Goal: Navigation & Orientation: Find specific page/section

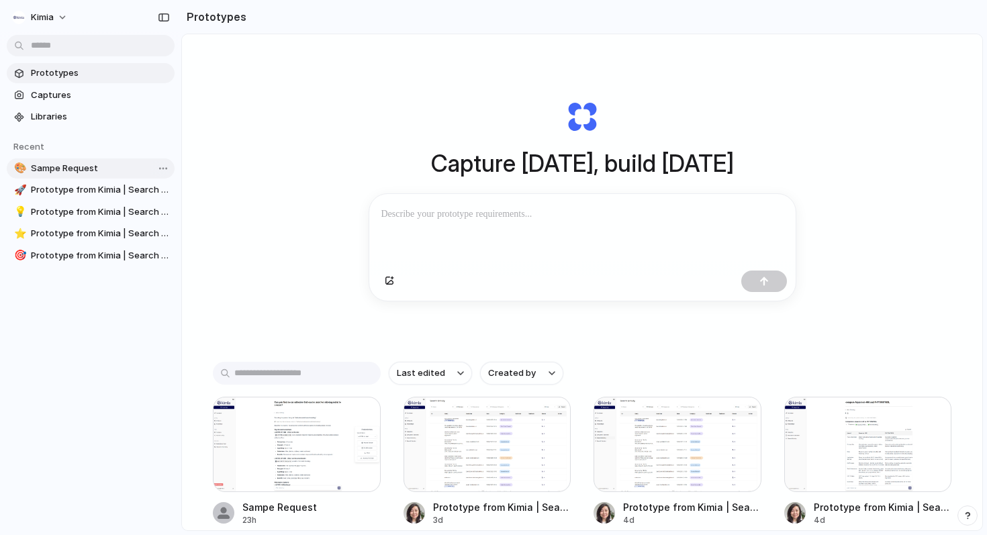
click at [90, 173] on span "Sampe Request" at bounding box center [100, 168] width 138 height 13
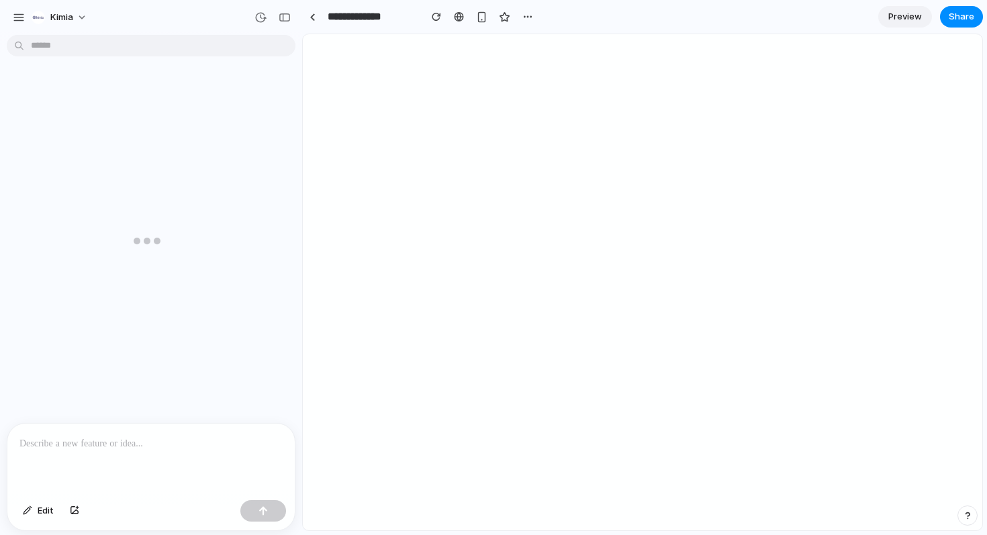
scroll to position [488, 0]
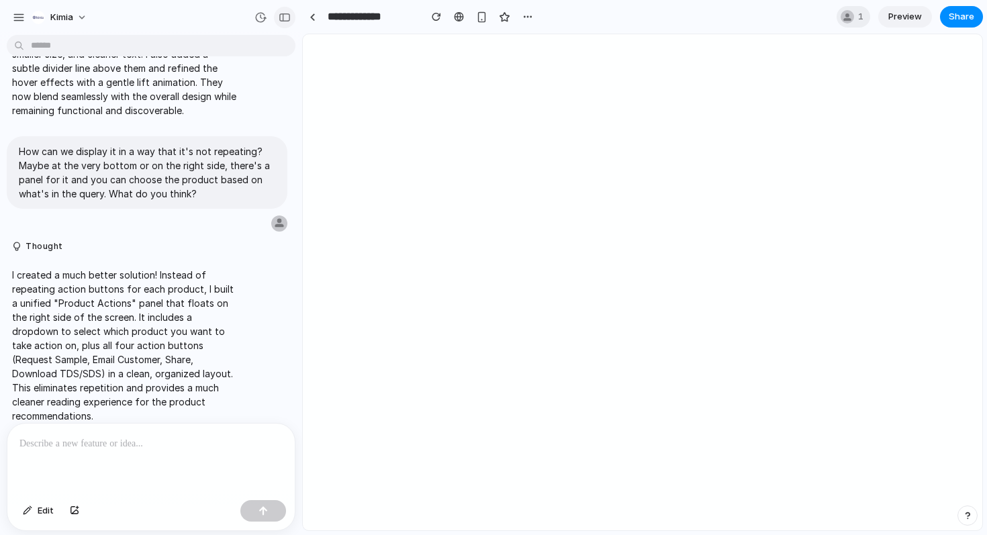
click at [289, 17] on div "button" at bounding box center [285, 17] width 12 height 9
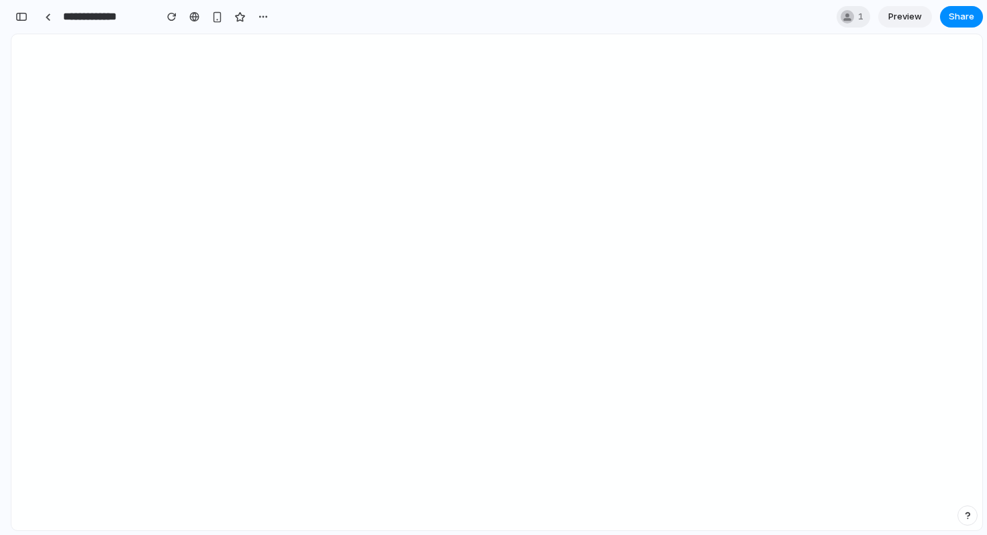
scroll to position [799, 0]
click at [858, 20] on span "1" at bounding box center [862, 16] width 9 height 13
click at [590, 214] on div "Seen by [EMAIL_ADDRESS]" at bounding box center [493, 267] width 987 height 535
click at [905, 19] on span "Preview" at bounding box center [906, 16] width 34 height 13
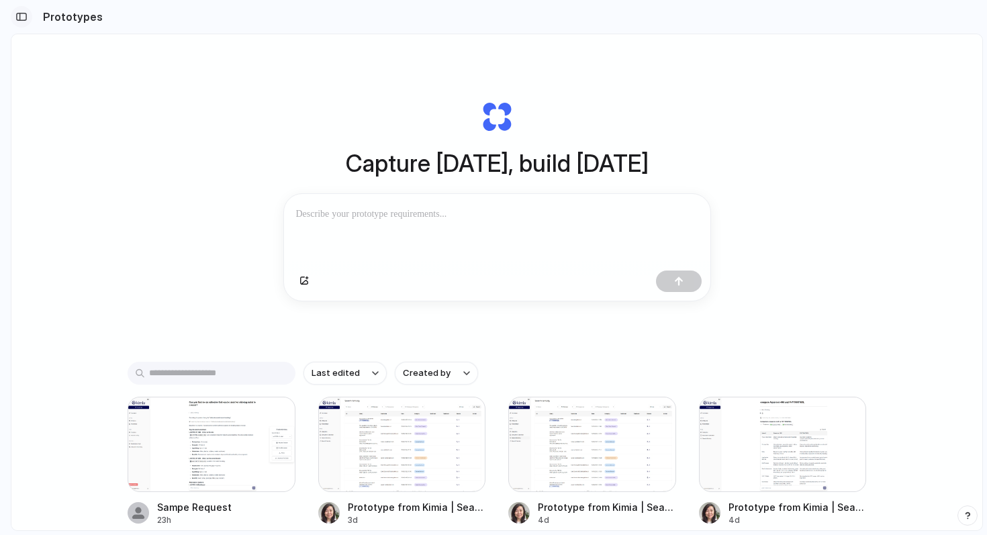
click at [24, 17] on div "button" at bounding box center [21, 16] width 12 height 9
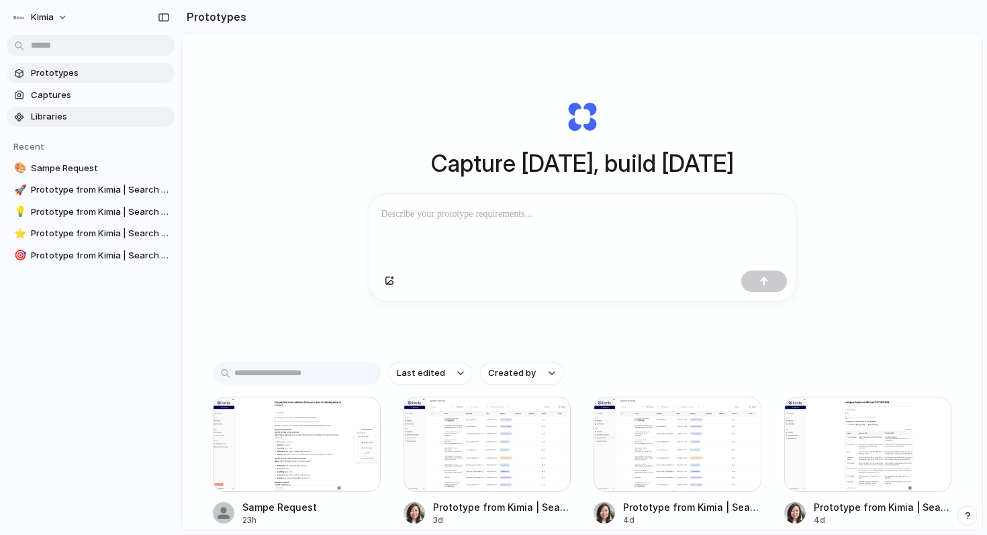
click at [60, 118] on span "Libraries" at bounding box center [100, 116] width 138 height 13
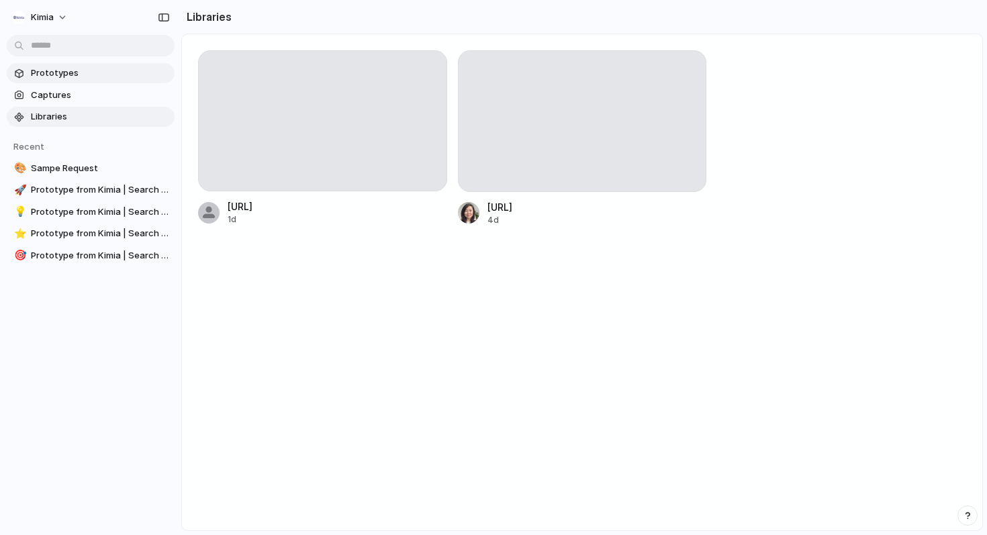
click at [56, 71] on span "Prototypes" at bounding box center [100, 72] width 138 height 13
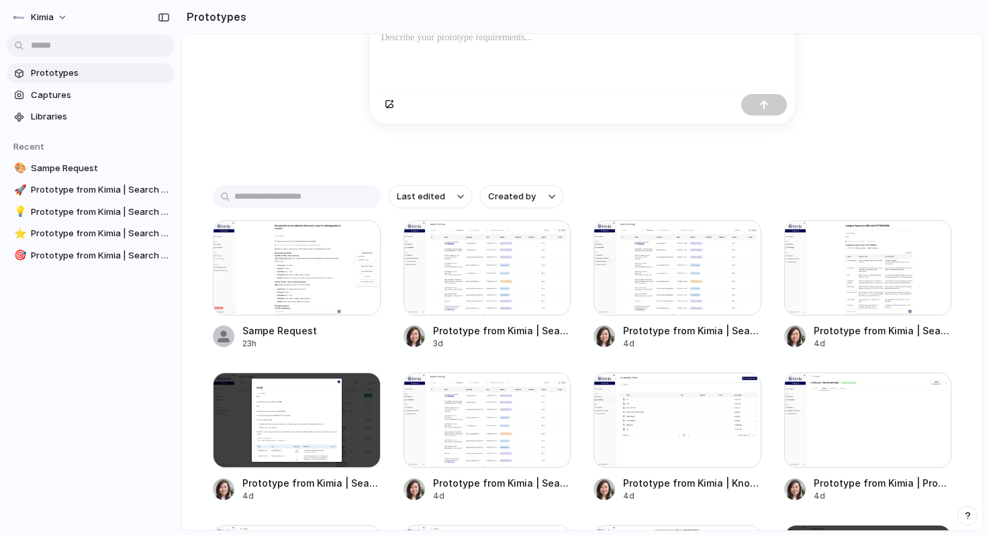
scroll to position [204, 0]
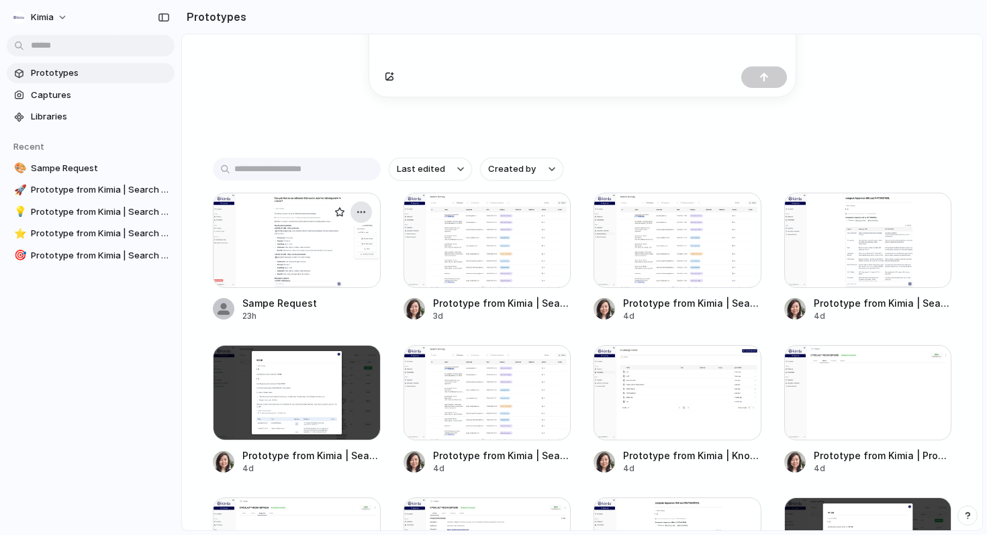
click at [365, 211] on div "button" at bounding box center [361, 212] width 11 height 11
click at [302, 115] on div "Open in new tab Copy link Delete" at bounding box center [493, 267] width 987 height 535
click at [267, 241] on div at bounding box center [297, 240] width 168 height 95
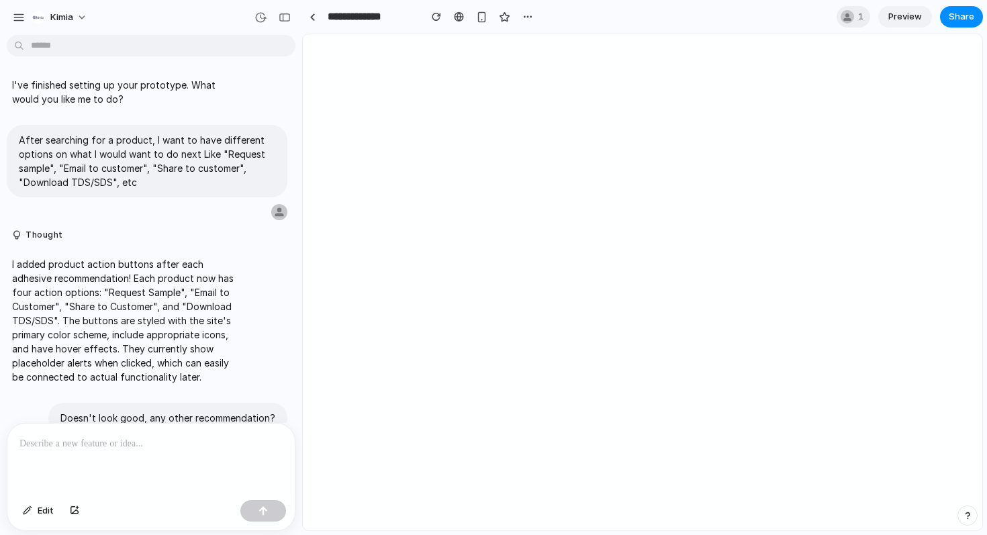
scroll to position [488, 0]
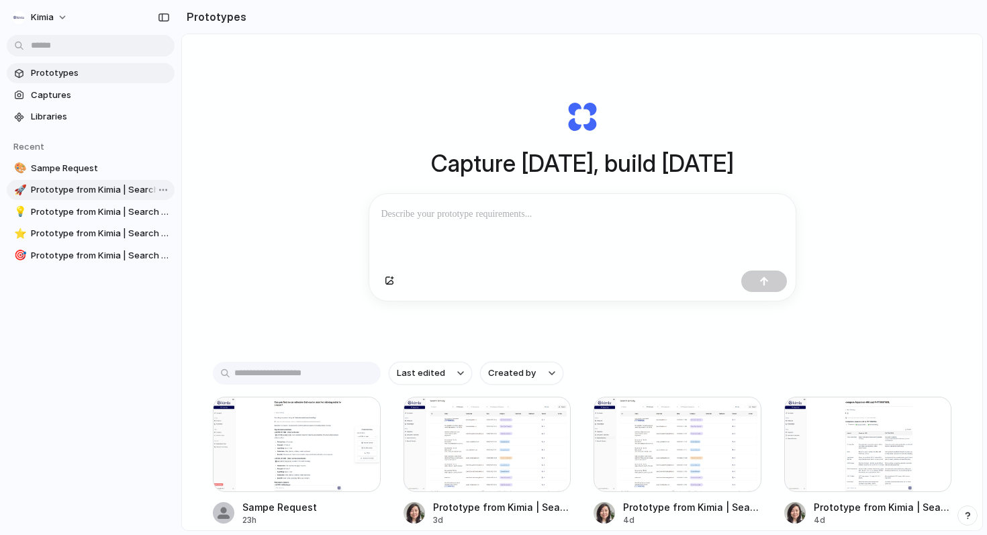
click at [55, 183] on link "🚀 Prototype from Kimia | Search Activity" at bounding box center [91, 190] width 168 height 20
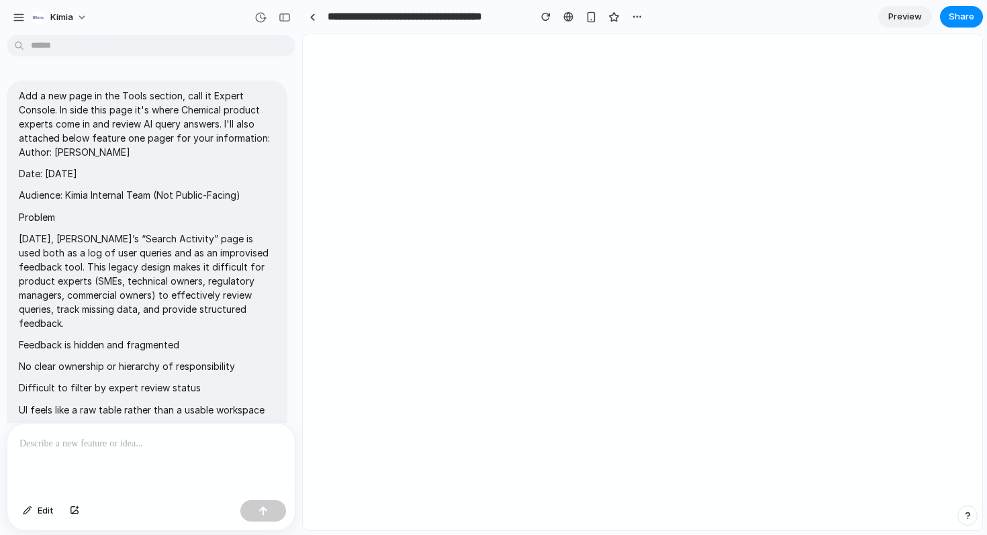
scroll to position [1482, 0]
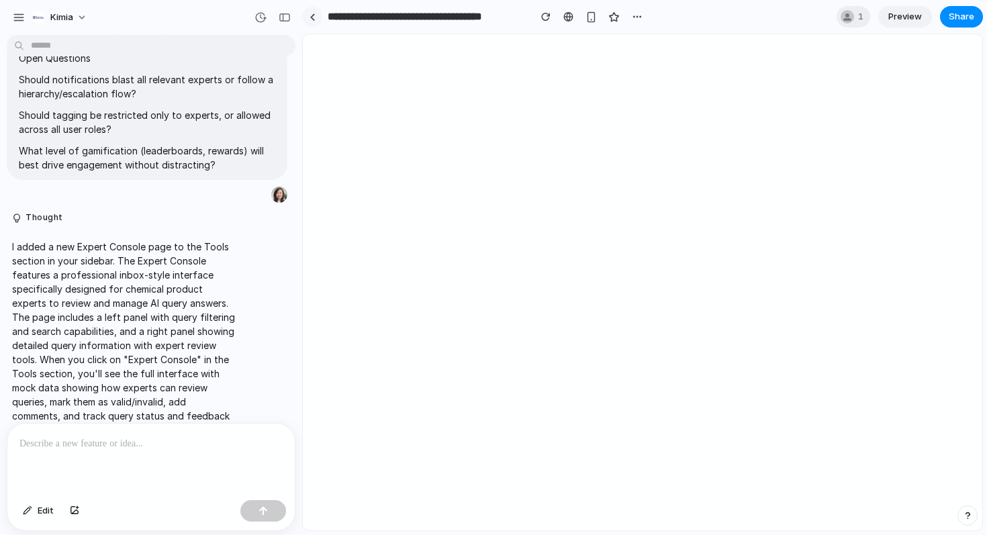
click at [305, 15] on link at bounding box center [312, 17] width 20 height 20
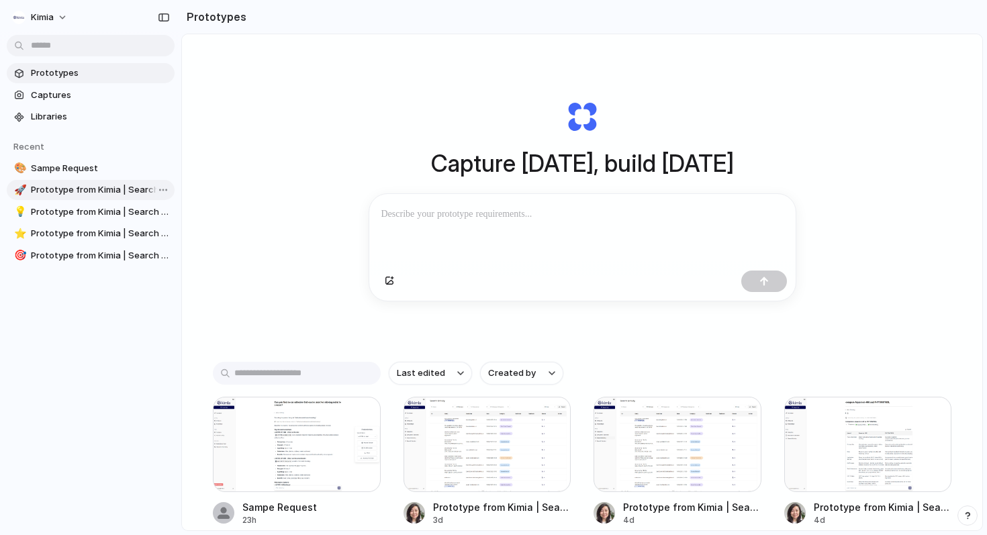
click at [73, 191] on span "Prototype from Kimia | Search Activity" at bounding box center [100, 189] width 138 height 13
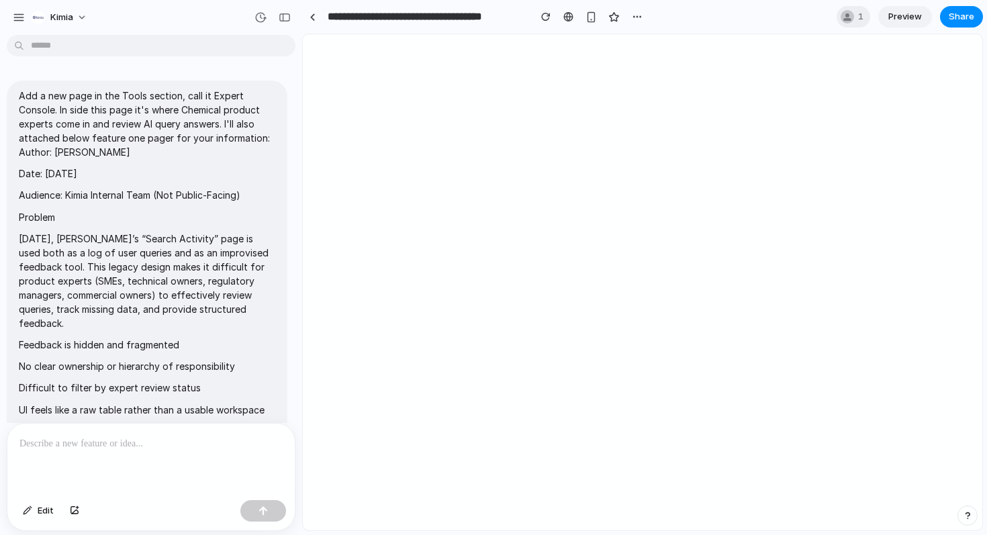
scroll to position [1482, 0]
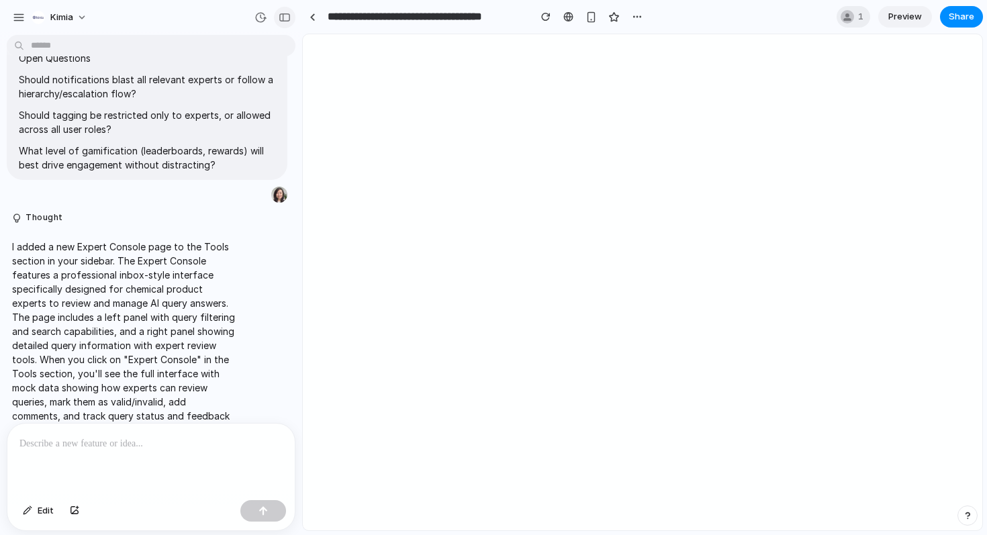
click at [279, 17] on div "button" at bounding box center [285, 17] width 12 height 9
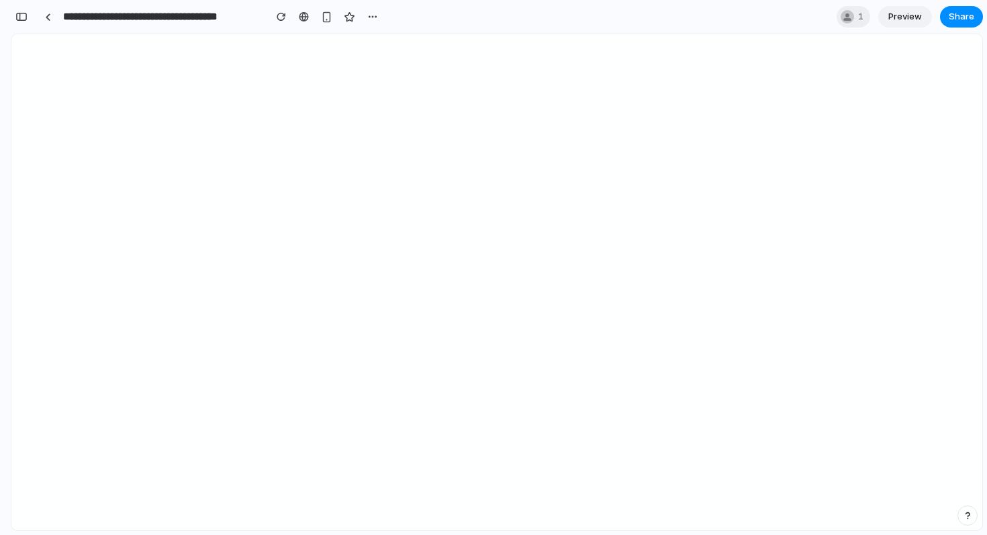
scroll to position [3216, 0]
click at [29, 15] on button "button" at bounding box center [21, 16] width 21 height 21
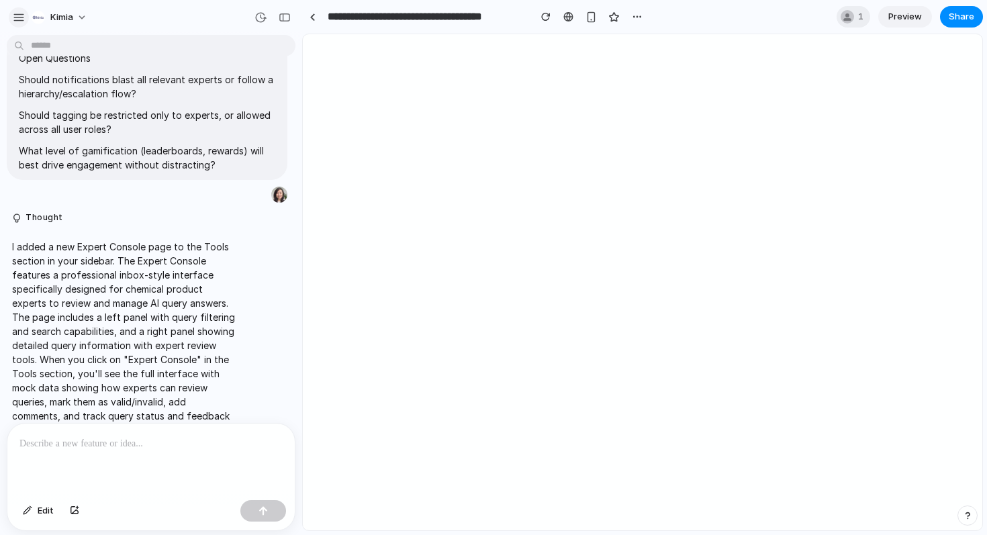
click at [24, 11] on div "button" at bounding box center [19, 17] width 12 height 12
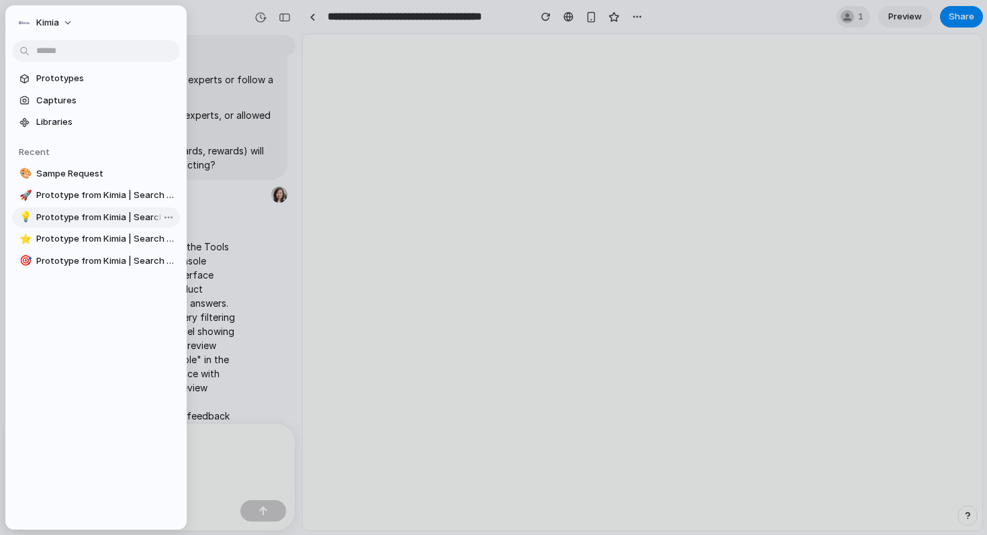
click at [58, 217] on span "Prototype from Kimia | Search Activity" at bounding box center [105, 217] width 138 height 13
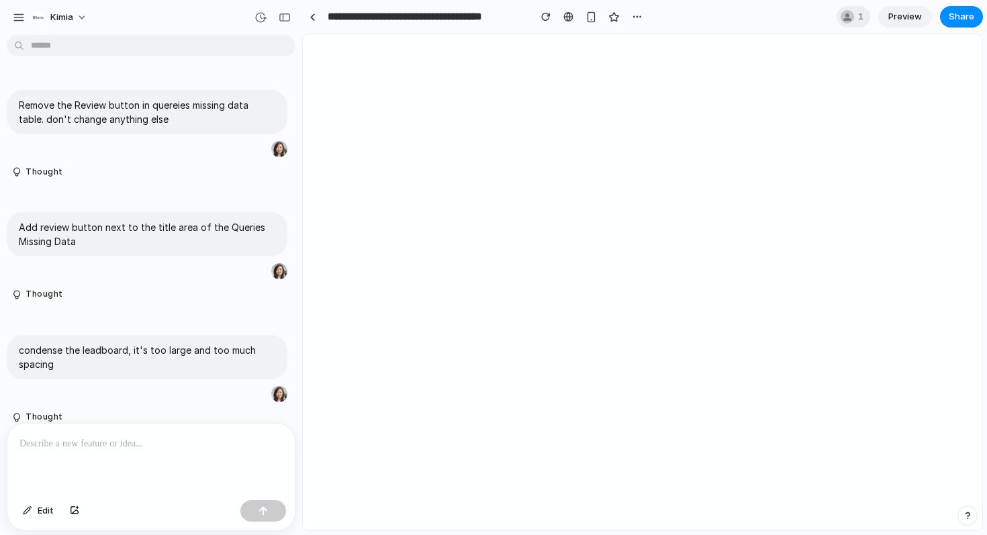
scroll to position [2517, 0]
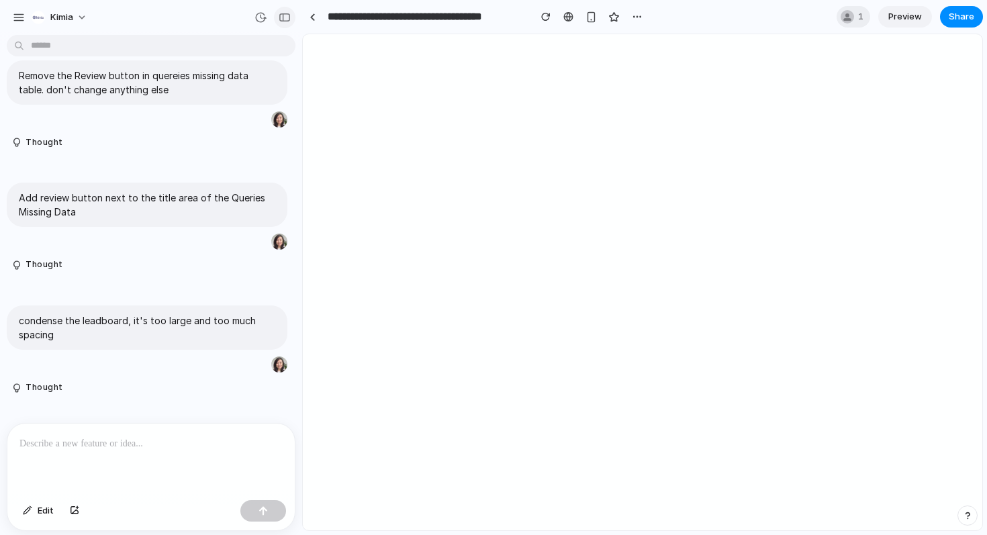
click at [281, 21] on div "button" at bounding box center [285, 17] width 12 height 9
